Goal: Transaction & Acquisition: Purchase product/service

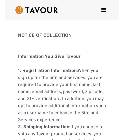
scroll to position [2016, 0]
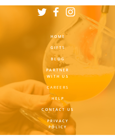
scroll to position [1947, 0]
